Goal: Task Accomplishment & Management: Complete application form

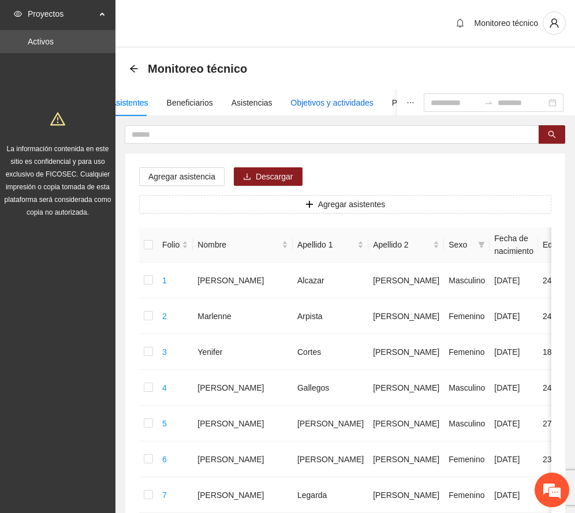
click at [329, 100] on div "Objetivos y actividades" at bounding box center [332, 102] width 83 height 13
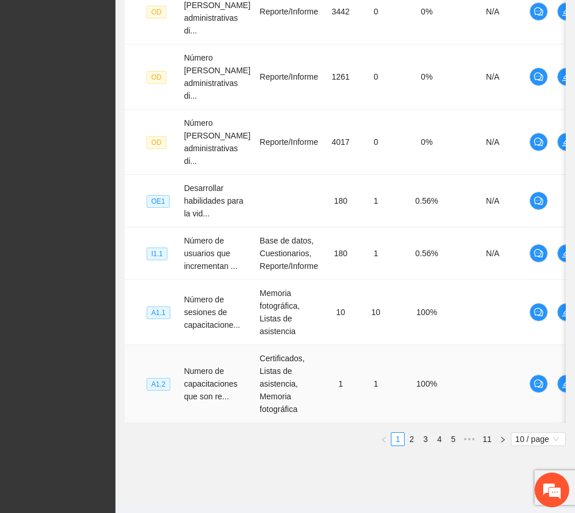
scroll to position [536, 0]
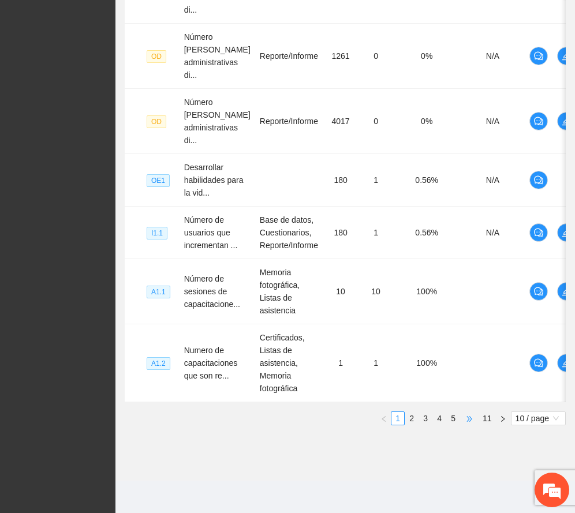
click at [467, 421] on span "•••" at bounding box center [469, 419] width 18 height 14
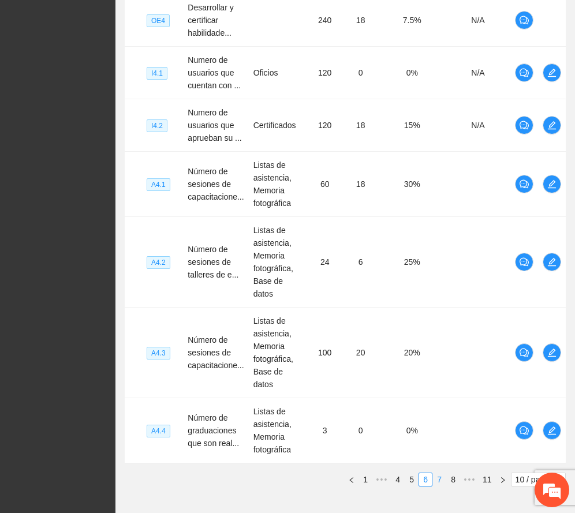
click at [440, 473] on link "7" at bounding box center [439, 479] width 13 height 13
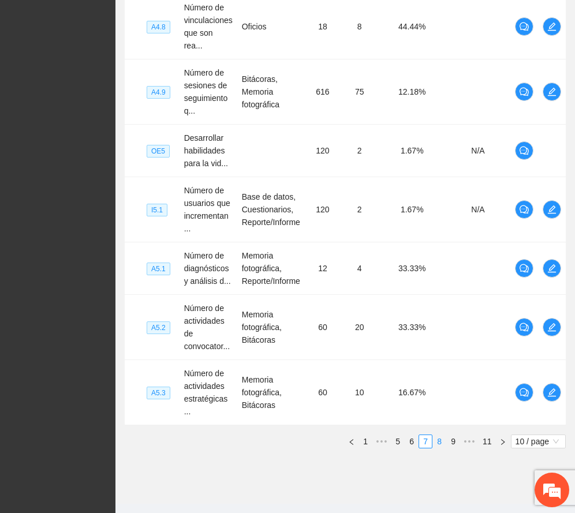
click at [437, 435] on link "8" at bounding box center [439, 441] width 13 height 13
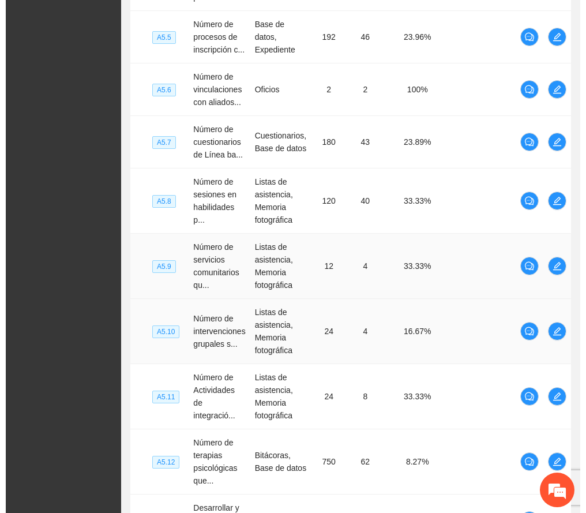
scroll to position [370, 0]
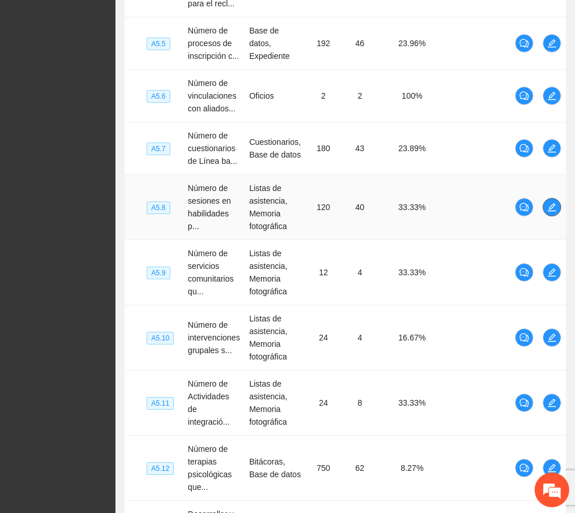
click at [553, 206] on icon "edit" at bounding box center [551, 207] width 9 height 9
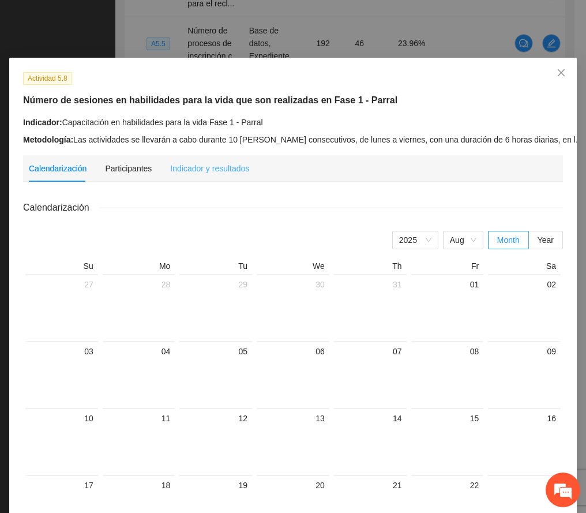
click at [190, 160] on div "Indicador y resultados" at bounding box center [209, 168] width 79 height 27
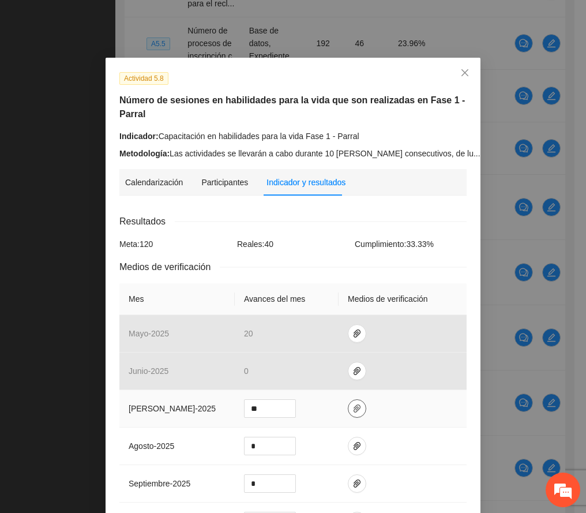
click at [354, 407] on icon "paper-clip" at bounding box center [357, 409] width 7 height 8
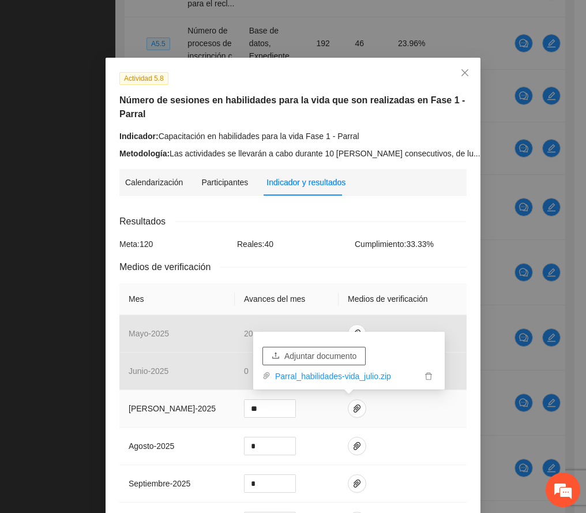
click at [327, 352] on span "Adjuntar documento" at bounding box center [321, 356] width 72 height 13
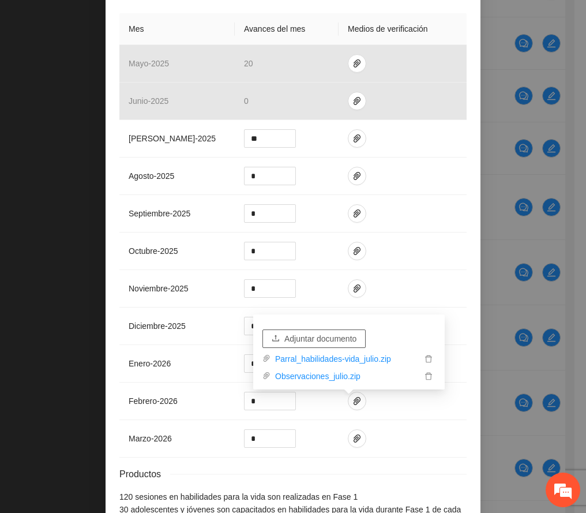
scroll to position [358, 0]
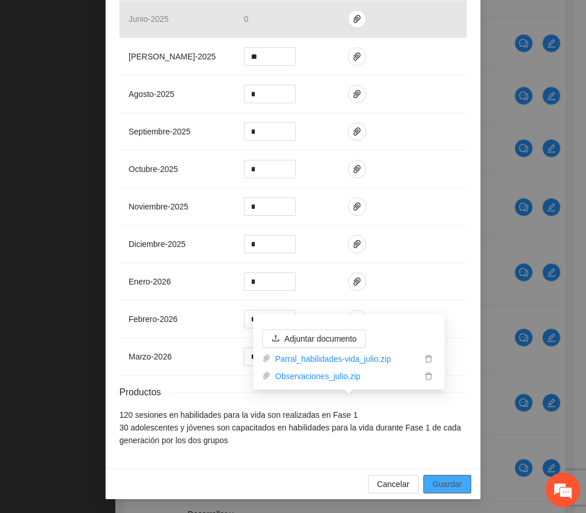
click at [446, 483] on span "Guardar" at bounding box center [447, 484] width 29 height 13
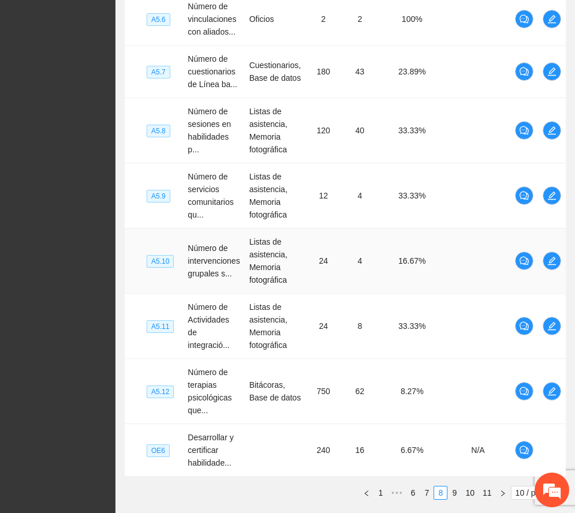
scroll to position [524, 0]
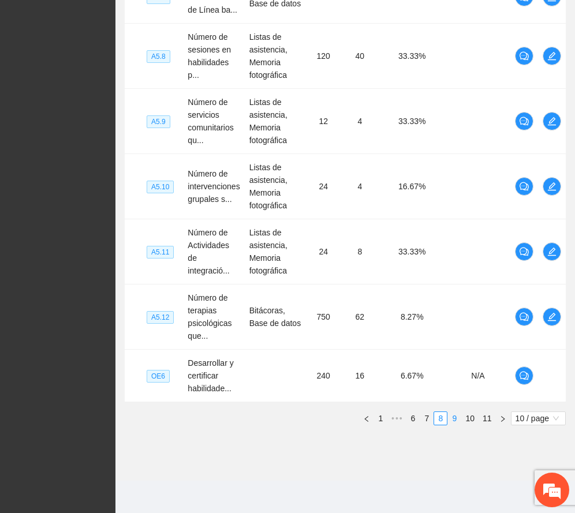
click at [452, 418] on link "9" at bounding box center [454, 418] width 13 height 13
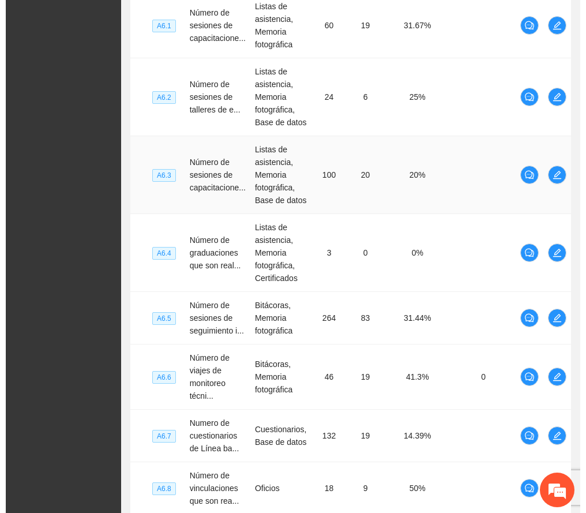
scroll to position [370, 0]
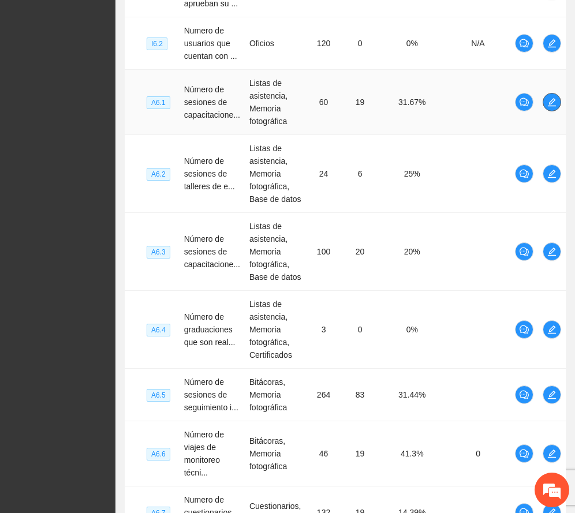
click at [555, 100] on icon "edit" at bounding box center [551, 102] width 9 height 9
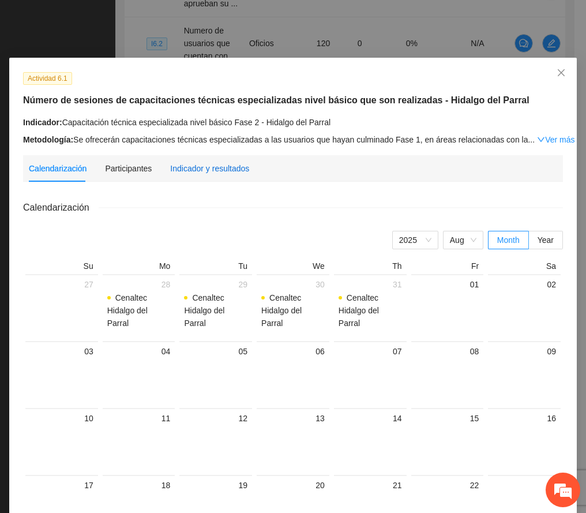
click at [209, 165] on div "Indicador y resultados" at bounding box center [209, 168] width 79 height 13
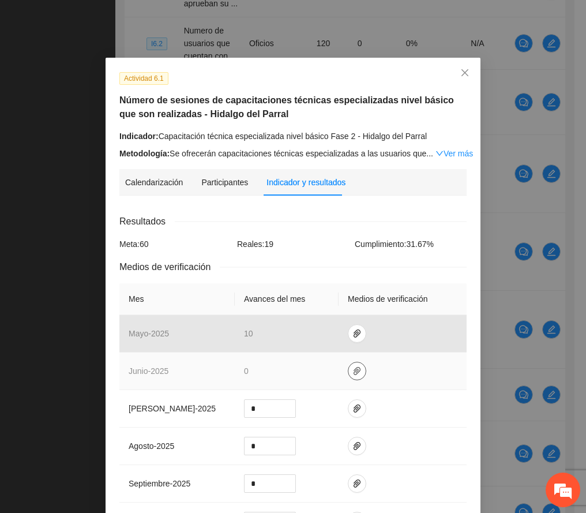
scroll to position [77, 0]
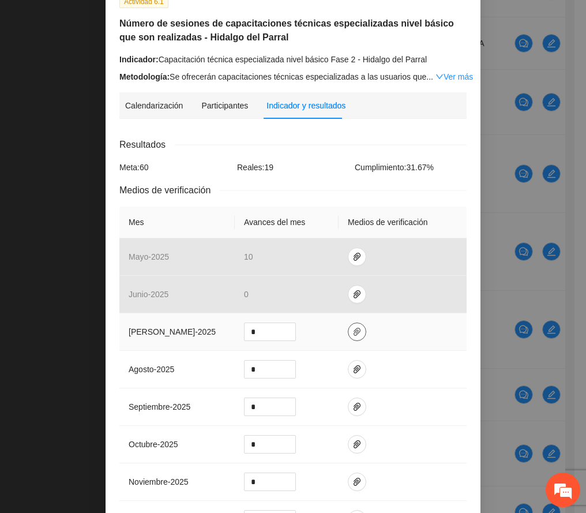
click at [353, 328] on icon "paper-clip" at bounding box center [357, 331] width 9 height 9
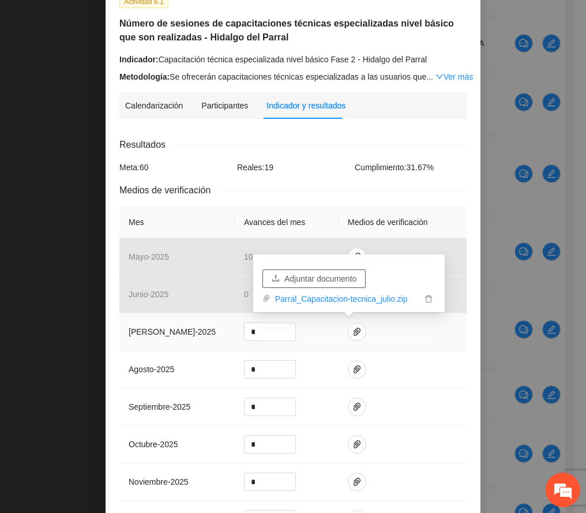
click at [328, 277] on span "Adjuntar documento" at bounding box center [321, 278] width 72 height 13
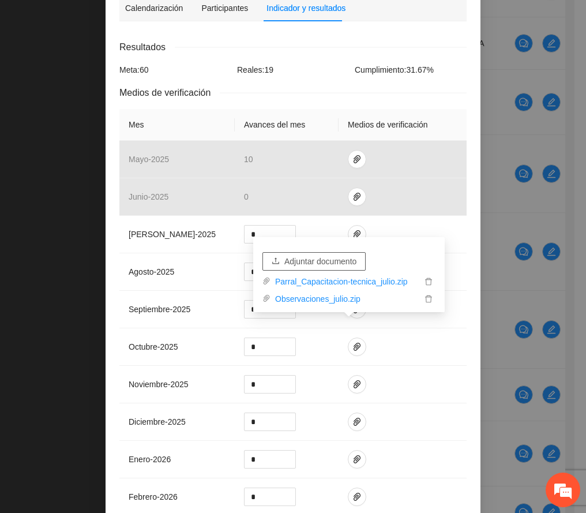
scroll to position [345, 0]
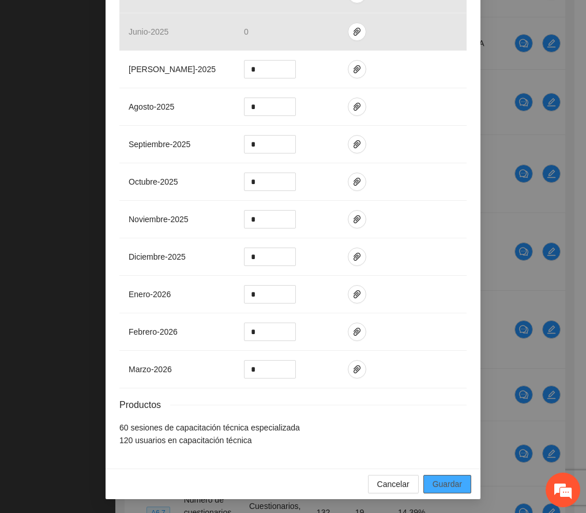
click at [449, 476] on button "Guardar" at bounding box center [448, 484] width 48 height 18
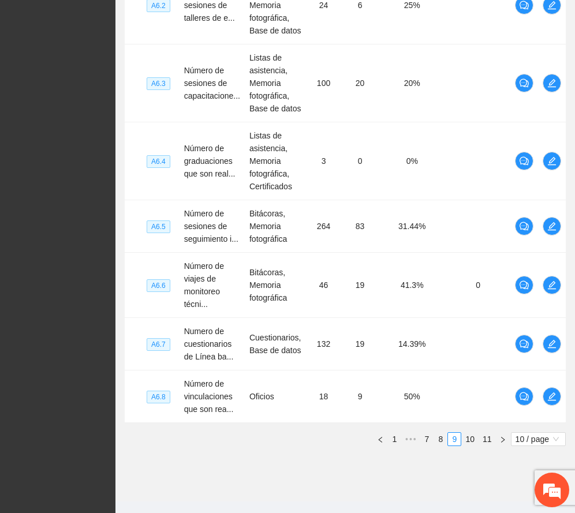
scroll to position [562, 0]
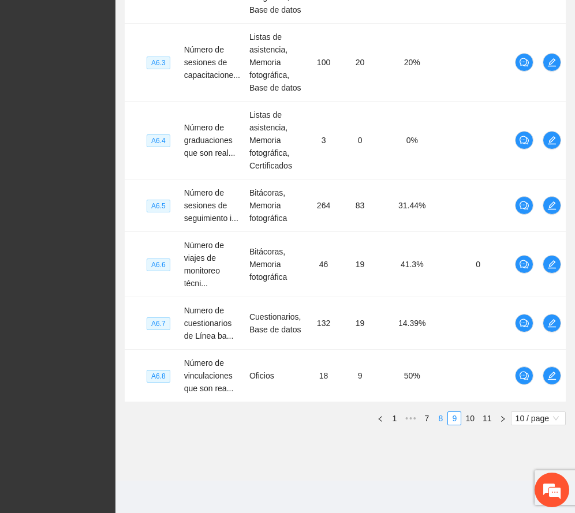
click at [437, 420] on link "8" at bounding box center [440, 418] width 13 height 13
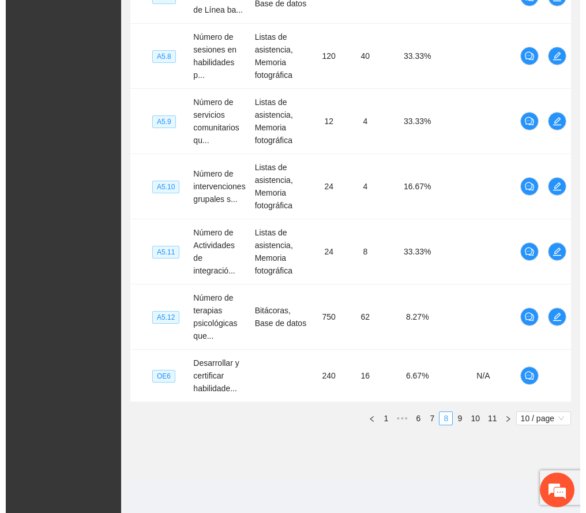
scroll to position [524, 0]
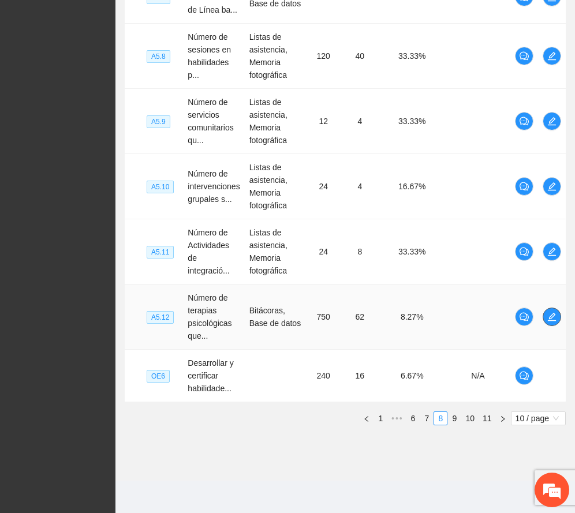
click at [551, 317] on icon "edit" at bounding box center [552, 317] width 8 height 8
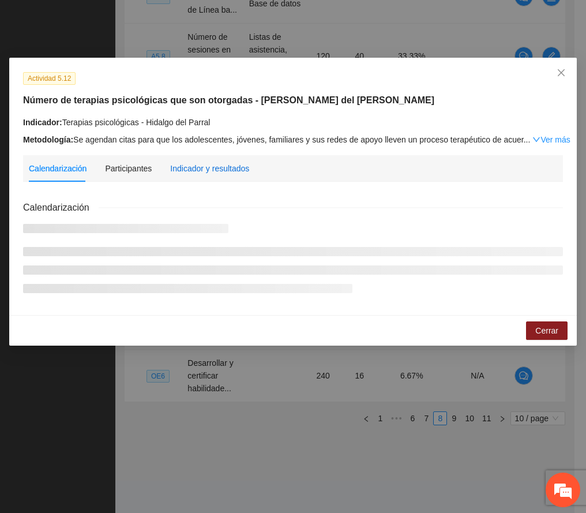
click at [215, 169] on div "Indicador y resultados" at bounding box center [209, 168] width 79 height 13
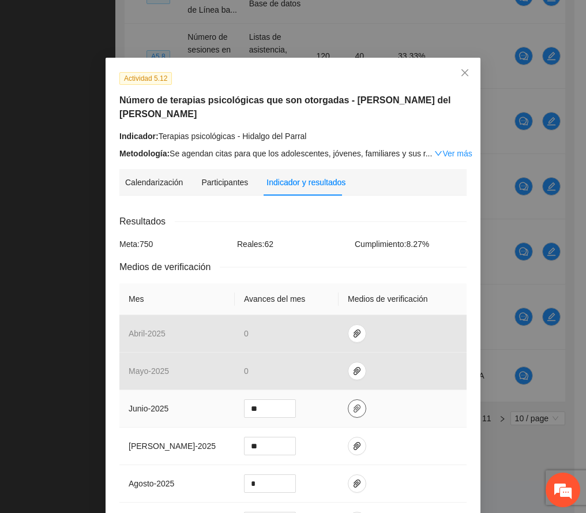
click at [353, 404] on icon "paper-clip" at bounding box center [357, 408] width 9 height 9
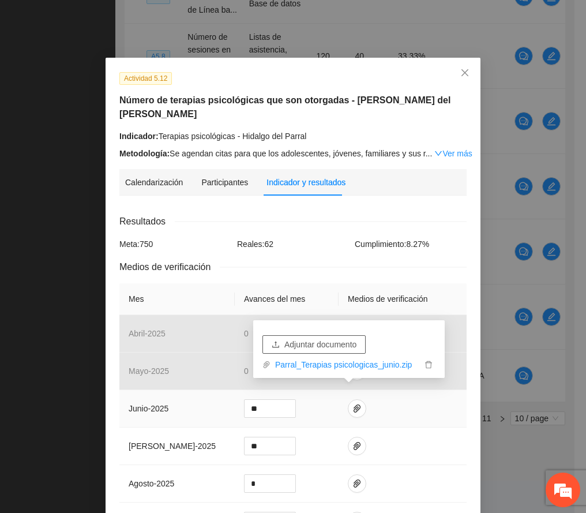
click at [332, 343] on span "Adjuntar documento" at bounding box center [321, 344] width 72 height 13
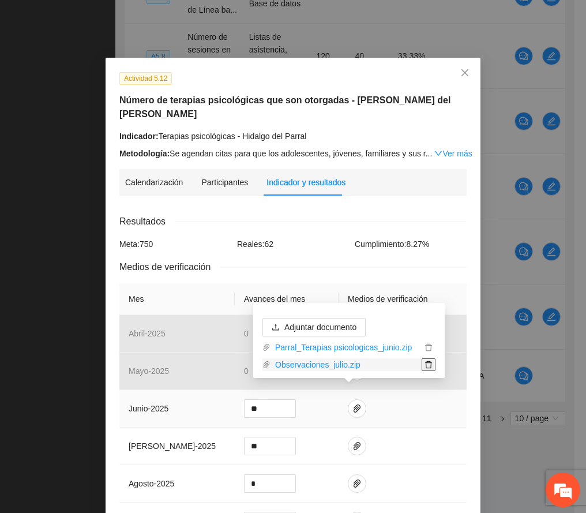
click at [428, 362] on icon "delete" at bounding box center [429, 365] width 8 height 8
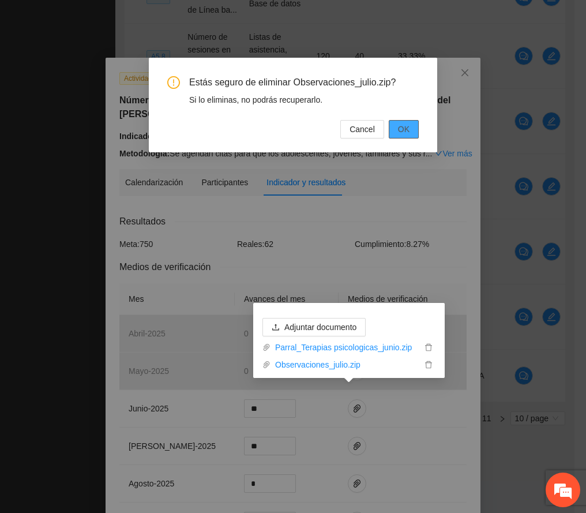
click at [400, 121] on button "OK" at bounding box center [404, 129] width 30 height 18
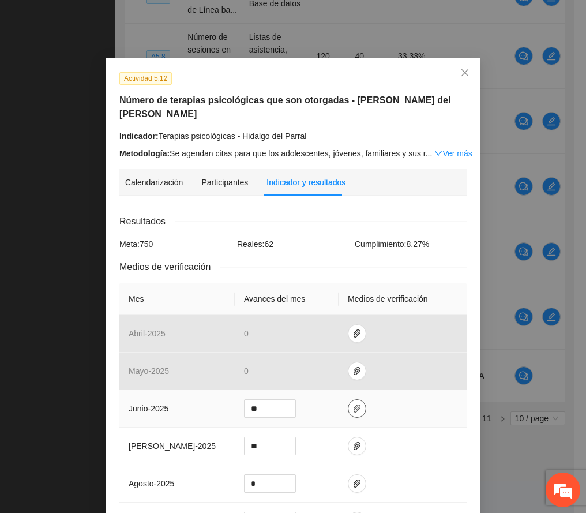
click at [353, 404] on icon "paper-clip" at bounding box center [357, 408] width 9 height 9
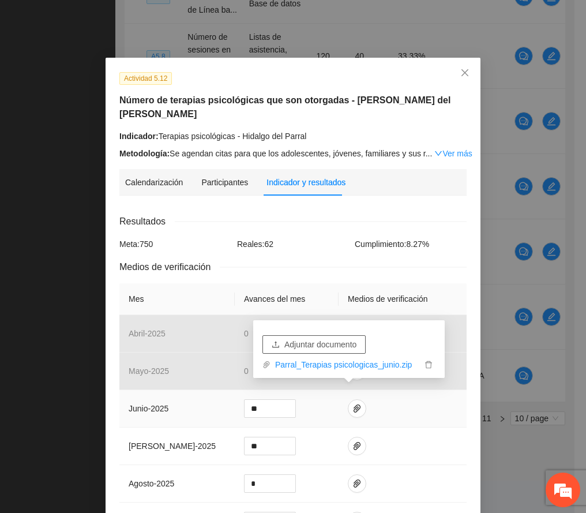
click at [320, 341] on span "Adjuntar documento" at bounding box center [321, 344] width 72 height 13
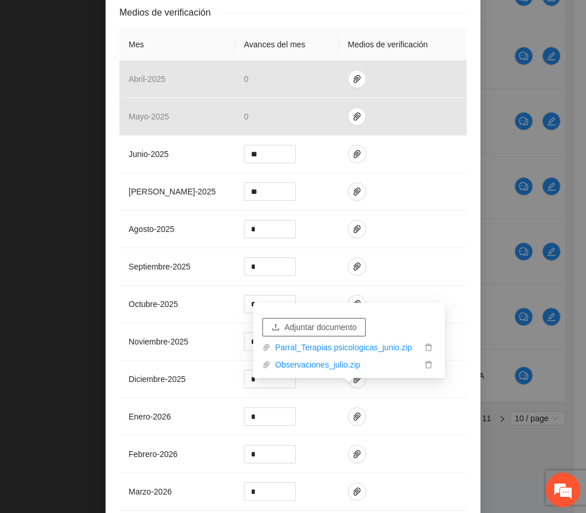
scroll to position [369, 0]
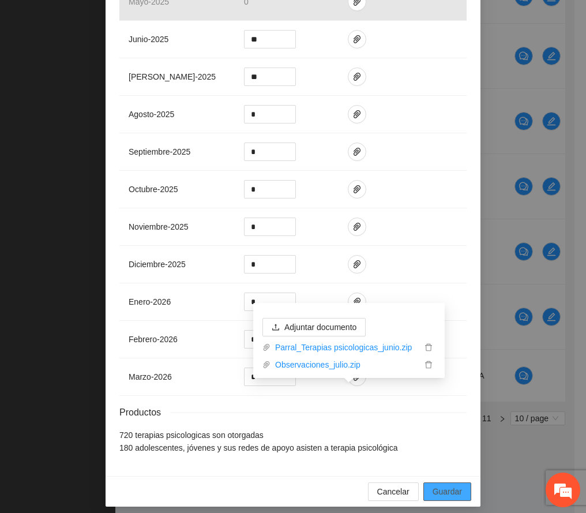
click at [457, 484] on button "Guardar" at bounding box center [448, 492] width 48 height 18
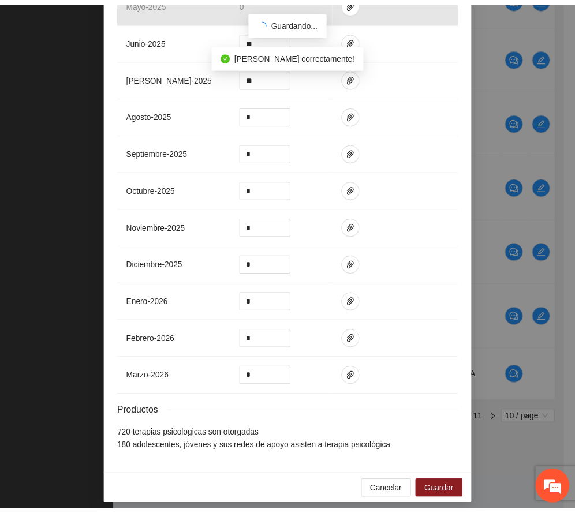
scroll to position [312, 0]
